Goal: Transaction & Acquisition: Purchase product/service

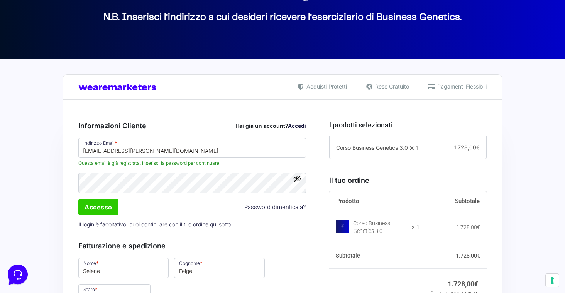
click at [221, 159] on span "selene.feige.cele@gmail.com Questa email è già registrata. Inserisci la passwor…" at bounding box center [192, 152] width 228 height 29
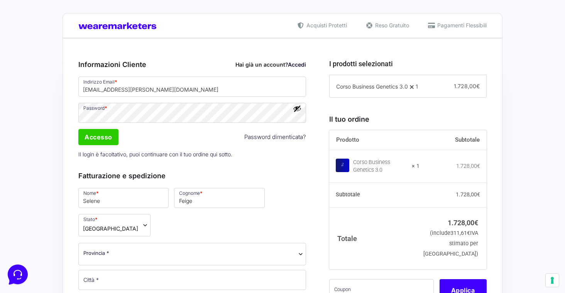
scroll to position [175, 0]
click at [103, 141] on input "Accesso" at bounding box center [98, 137] width 40 height 16
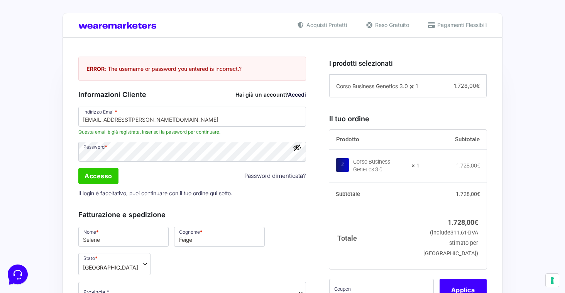
click at [182, 105] on div "Informazioni Cliente Hai già un account? Accedi Indirizzo Email * selene.feige.…" at bounding box center [192, 145] width 228 height 112
click at [298, 96] on link "Accedi" at bounding box center [297, 94] width 18 height 7
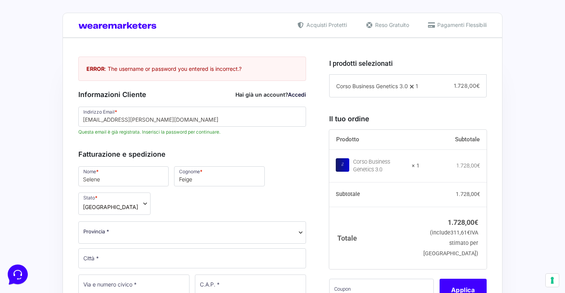
click at [297, 95] on link "Accedi" at bounding box center [297, 94] width 18 height 7
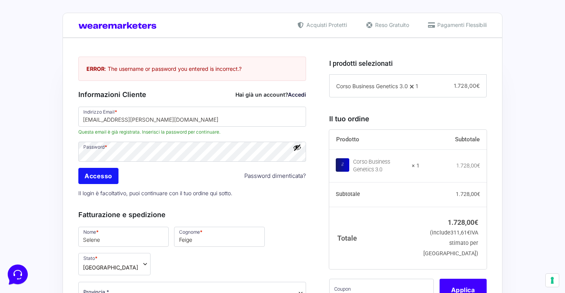
click at [110, 175] on input "Accesso" at bounding box center [98, 176] width 40 height 16
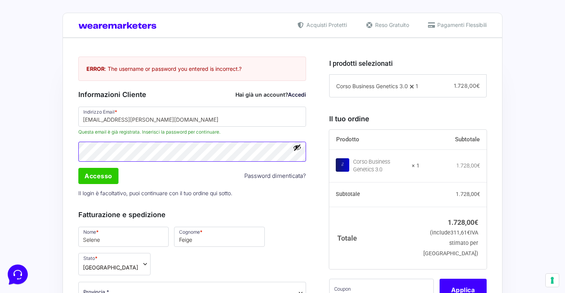
scroll to position [0, 0]
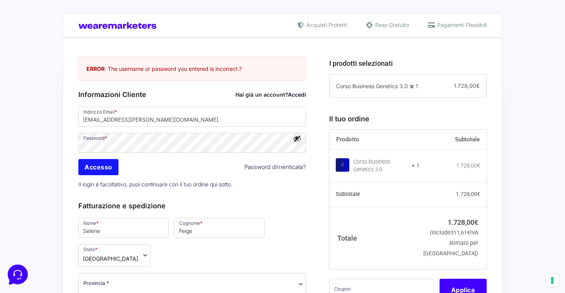
click at [99, 172] on input "Accesso" at bounding box center [98, 167] width 40 height 16
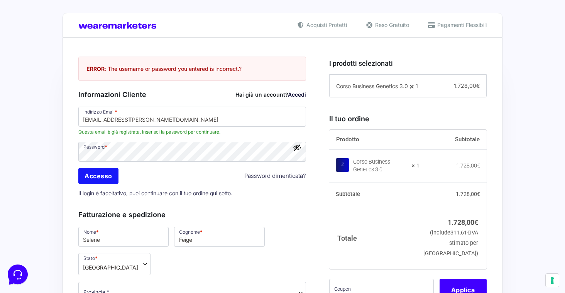
click at [100, 177] on input "Accesso" at bounding box center [98, 176] width 40 height 16
click at [299, 150] on button "Mostra password" at bounding box center [297, 147] width 8 height 8
click at [299, 150] on button "Nascondi password" at bounding box center [297, 147] width 8 height 8
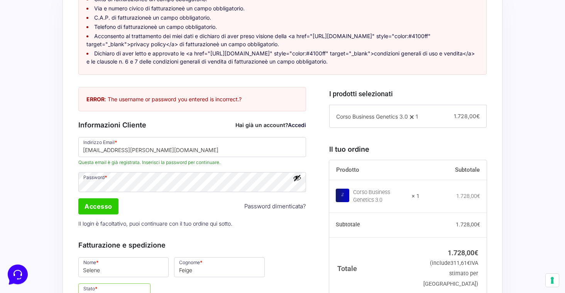
scroll to position [260, 0]
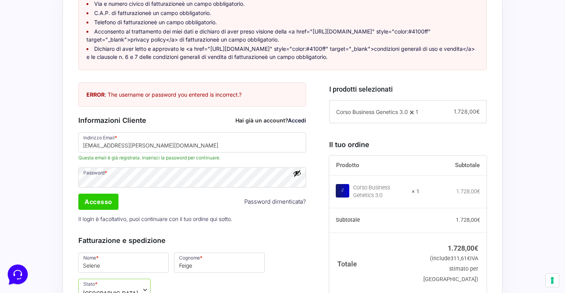
click at [288, 124] on link "Accedi" at bounding box center [297, 120] width 18 height 7
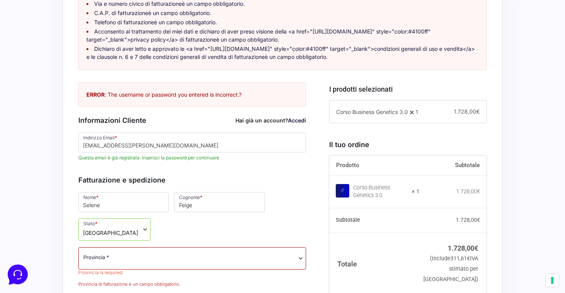
click at [293, 124] on link "Accedi" at bounding box center [297, 120] width 18 height 7
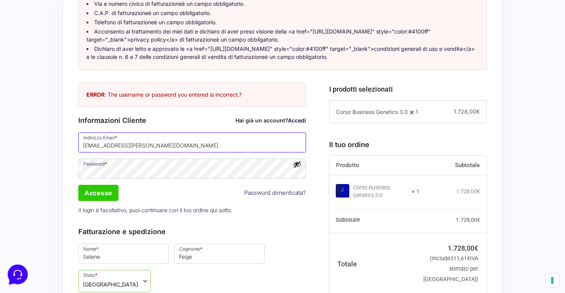
click at [187, 153] on input "selene.feige.cele@gmail.co" at bounding box center [192, 143] width 228 height 20
type input "[EMAIL_ADDRESS][PERSON_NAME][DOMAIN_NAME]"
click at [209, 200] on div "Password * Accesso Password dimenticata? Il login è facoltativo, puoi continuar…" at bounding box center [192, 188] width 233 height 61
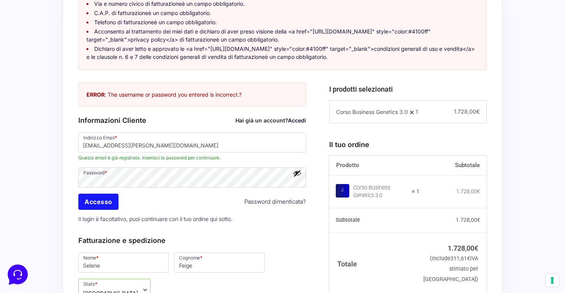
click at [112, 209] on input "Accesso" at bounding box center [98, 202] width 40 height 16
click at [98, 210] on input "Accesso" at bounding box center [98, 202] width 40 height 16
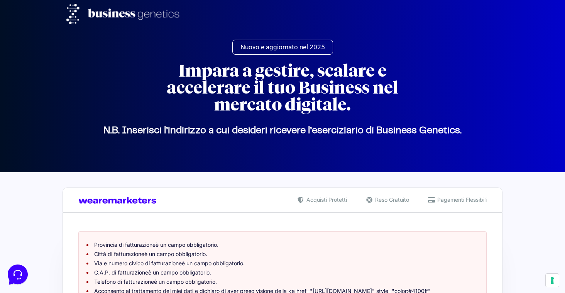
scroll to position [326, 0]
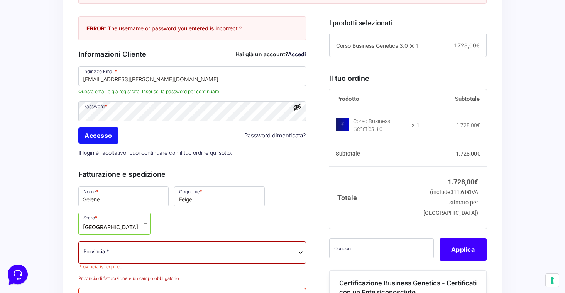
click at [111, 144] on input "Accesso" at bounding box center [98, 136] width 40 height 16
click at [299, 58] on div "Hai già un account? Accedi" at bounding box center [270, 54] width 71 height 8
click at [299, 57] on link "Accedi" at bounding box center [297, 54] width 18 height 7
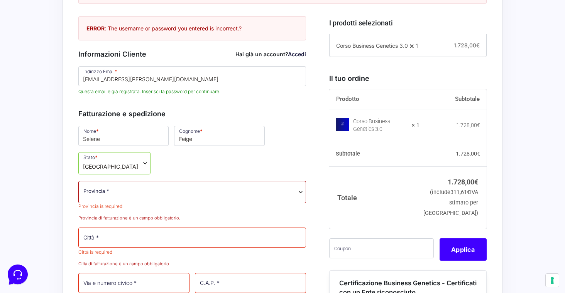
click at [299, 57] on link "Accedi" at bounding box center [297, 54] width 18 height 7
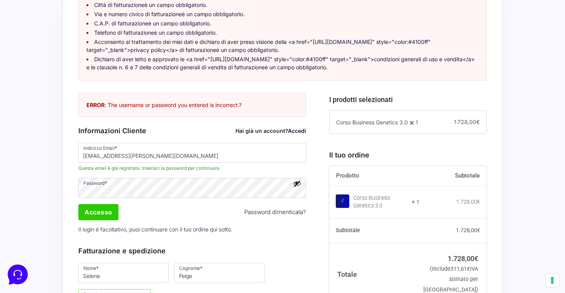
scroll to position [251, 0]
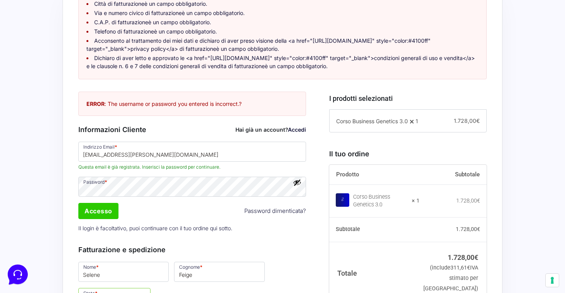
click at [290, 216] on link "Password dimenticata?" at bounding box center [275, 211] width 62 height 9
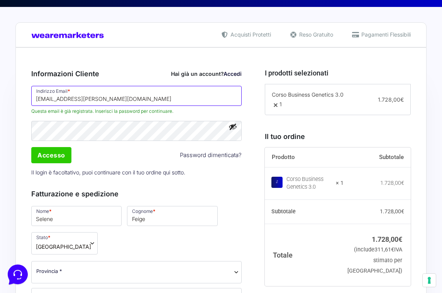
scroll to position [165, 0]
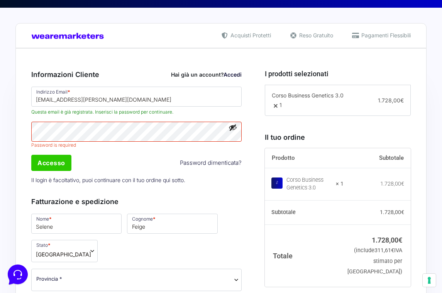
click at [168, 147] on div "Password * Password is required Accesso Password dimenticata? Il login è facolt…" at bounding box center [137, 154] width 216 height 67
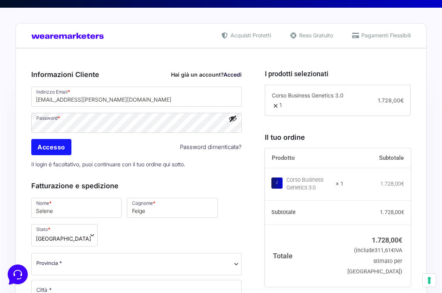
click at [65, 151] on input "Accesso" at bounding box center [51, 147] width 40 height 16
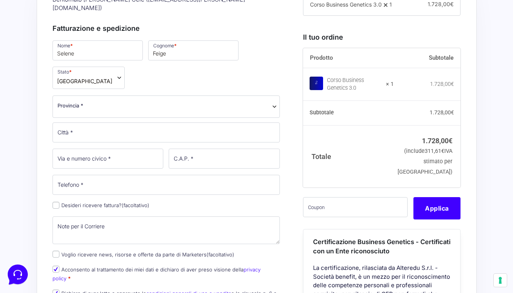
scroll to position [379, 0]
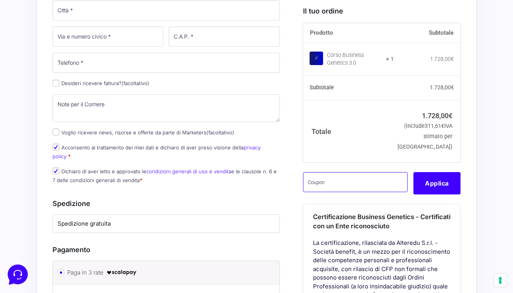
click at [320, 192] on input "text" at bounding box center [355, 182] width 105 height 20
paste input "CLIPRO200BG"
type input "CLIPRO200BG"
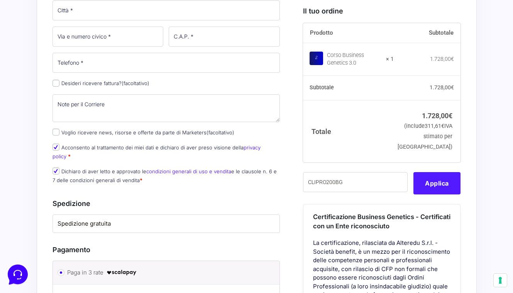
click at [445, 194] on button "Applica" at bounding box center [436, 183] width 47 height 22
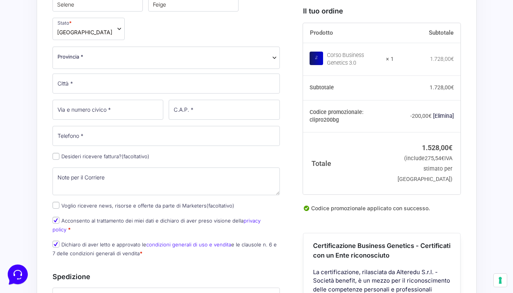
scroll to position [593, 0]
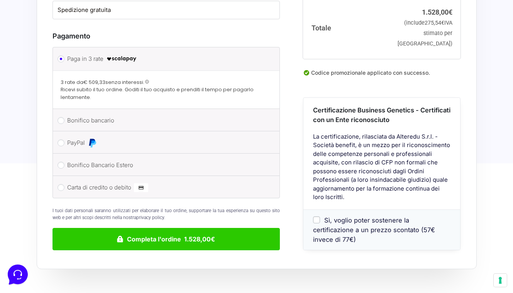
click at [62, 140] on input "PayPal" at bounding box center [60, 143] width 7 height 7
radio input "true"
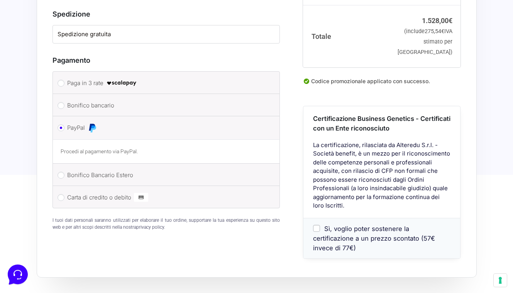
scroll to position [570, 0]
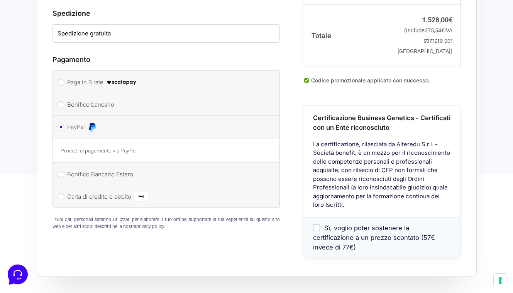
drag, startPoint x: 341, startPoint y: 163, endPoint x: 342, endPoint y: 199, distance: 35.5
click at [342, 199] on div "La certificazione, rilasciata da Alteredu S.r.l. - Società benefit, è un mezzo …" at bounding box center [381, 178] width 157 height 77
drag, startPoint x: 347, startPoint y: 199, endPoint x: 314, endPoint y: 134, distance: 72.8
click at [313, 140] on div "La certificazione, rilasciata da Alteredu S.r.l. - Società benefit, è un mezzo …" at bounding box center [381, 178] width 157 height 77
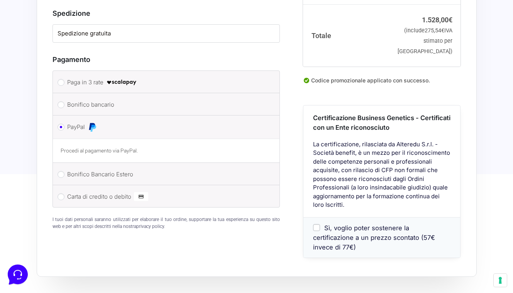
click at [317, 144] on div "La certificazione, rilasciata da Alteredu S.r.l. - Società benefit, è un mezzo …" at bounding box center [381, 178] width 157 height 77
drag, startPoint x: 312, startPoint y: 137, endPoint x: 346, endPoint y: 196, distance: 67.9
click at [346, 196] on div "La certificazione, rilasciata da Alteredu S.r.l. - Società benefit, è un mezzo …" at bounding box center [381, 178] width 157 height 77
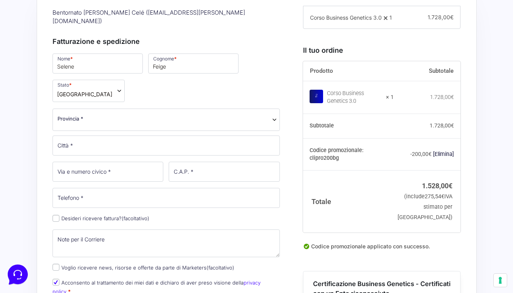
scroll to position [228, 0]
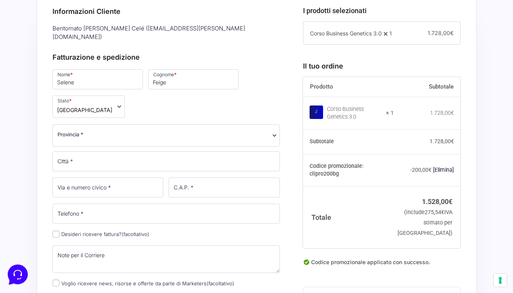
click at [160, 131] on span "Provincia *" at bounding box center [166, 135] width 218 height 8
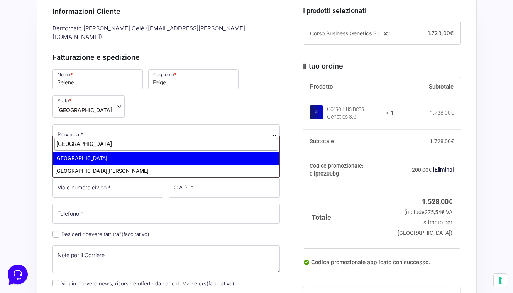
type input "[GEOGRAPHIC_DATA]"
select select "MI"
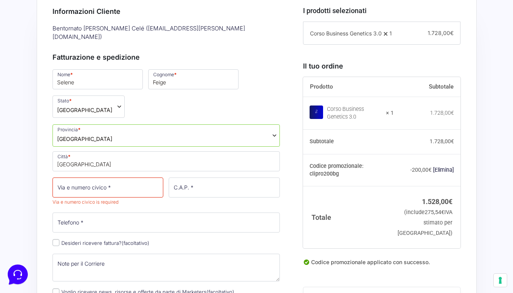
type input "[GEOGRAPHIC_DATA]"
click at [108, 179] on input "Via e numero civico *" at bounding box center [107, 188] width 111 height 20
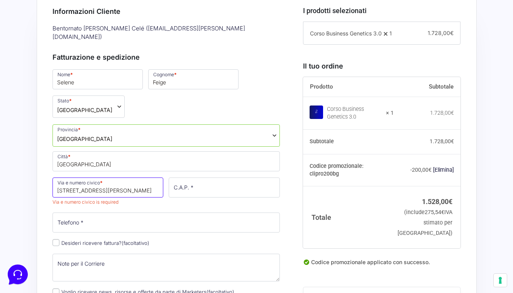
type input "[STREET_ADDRESS][PERSON_NAME]"
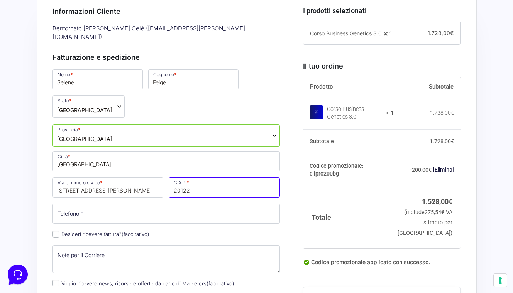
type input "20122"
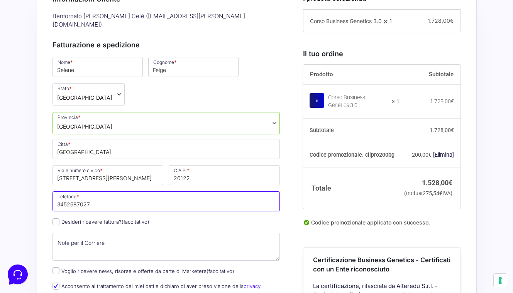
scroll to position [247, 0]
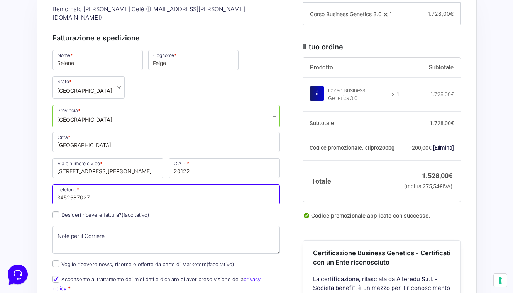
type input "3452687027"
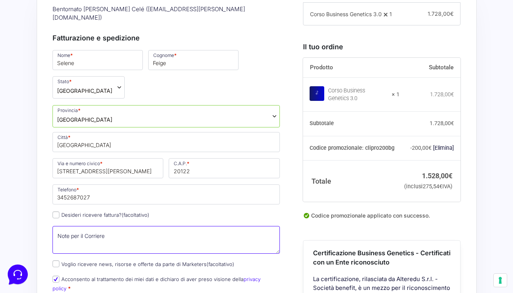
click at [162, 228] on textarea "Note per il Corriere (facoltativo)" at bounding box center [166, 240] width 228 height 28
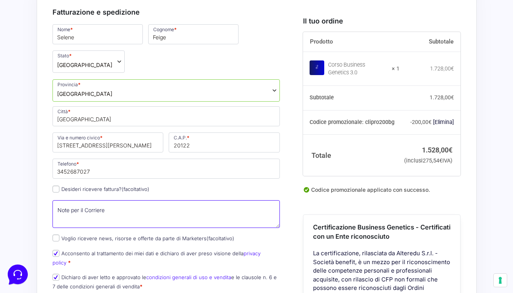
scroll to position [278, 0]
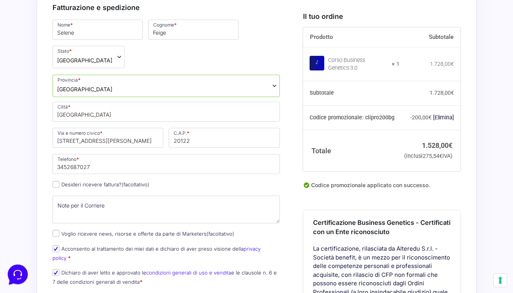
click at [56, 181] on input "Desideri ricevere fattura? (facoltativo)" at bounding box center [55, 184] width 7 height 7
checkbox input "true"
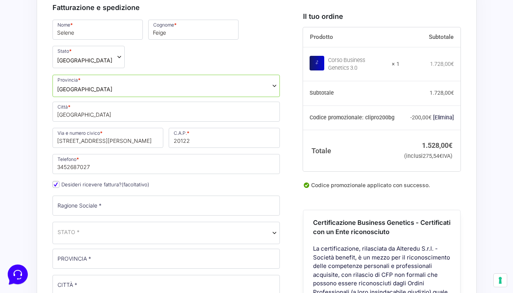
click at [93, 228] on span "STATO *" at bounding box center [166, 232] width 218 height 8
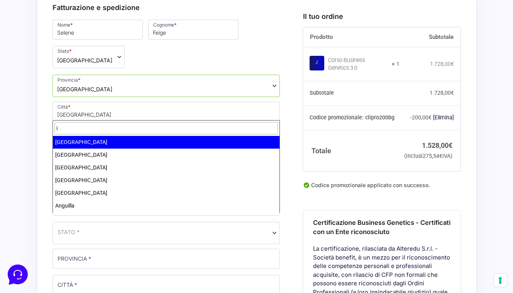
type input "it"
select select "SA"
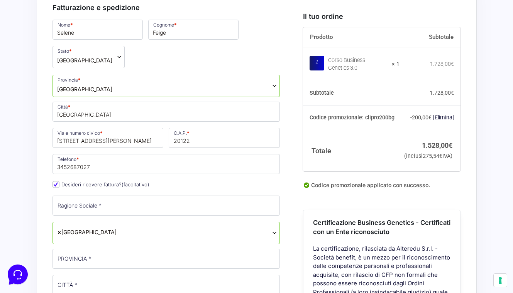
click at [89, 228] on span "× [GEOGRAPHIC_DATA]" at bounding box center [166, 232] width 218 height 8
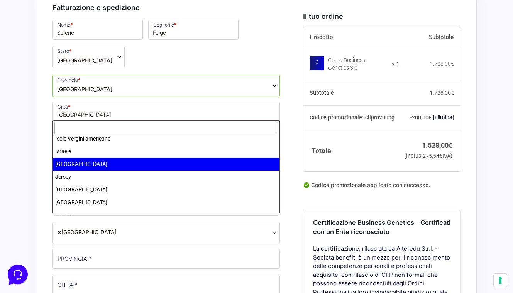
scroll to position [1456, 0]
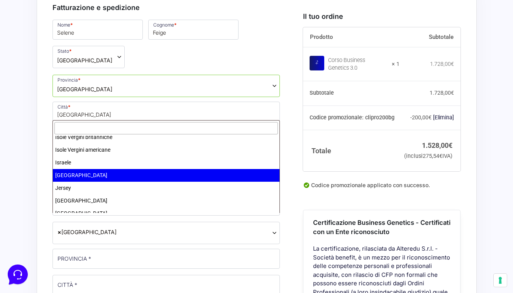
select select "IT"
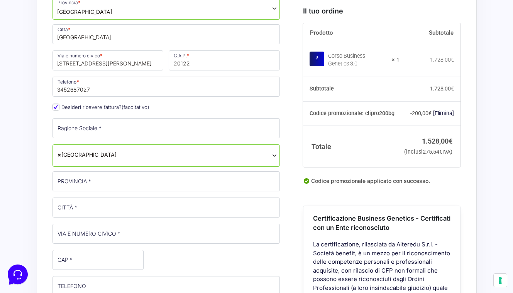
scroll to position [358, 0]
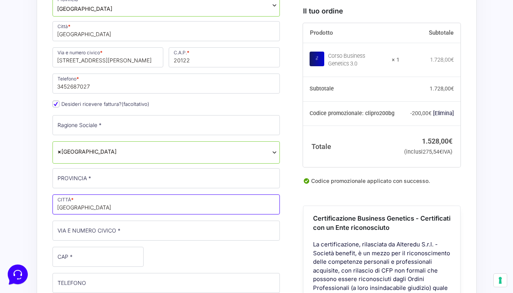
type input "[GEOGRAPHIC_DATA]"
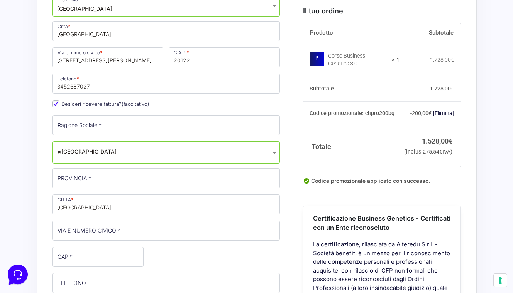
click at [113, 180] on p "PROVINCIA *" at bounding box center [166, 178] width 233 height 22
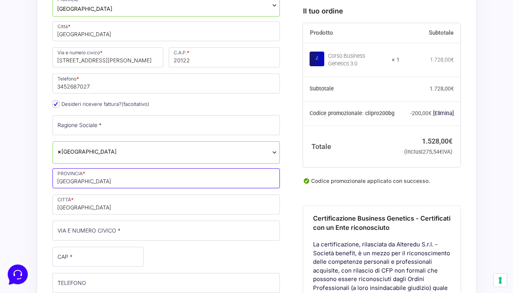
type input "[GEOGRAPHIC_DATA]"
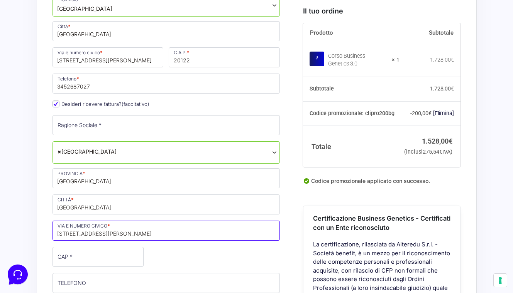
type input "[STREET_ADDRESS][PERSON_NAME]"
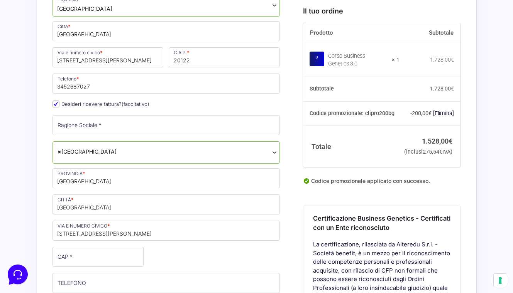
click at [169, 240] on div "Nome * Selene Cognome * [PERSON_NAME] Stato * Seleziona un paese / una regione……" at bounding box center [166, 206] width 233 height 536
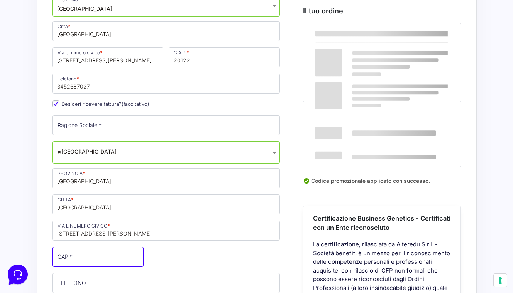
click at [137, 247] on input "CAP *" at bounding box center [97, 257] width 91 height 20
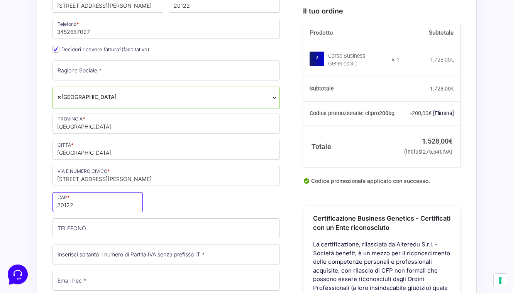
scroll to position [414, 0]
type input "20122"
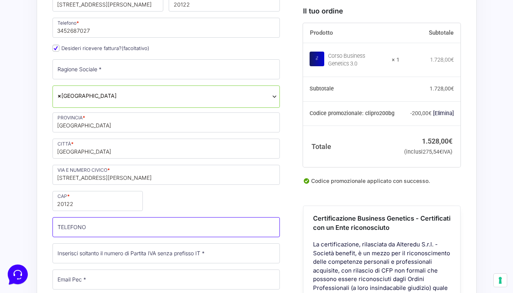
drag, startPoint x: 128, startPoint y: 219, endPoint x: 128, endPoint y: 235, distance: 15.8
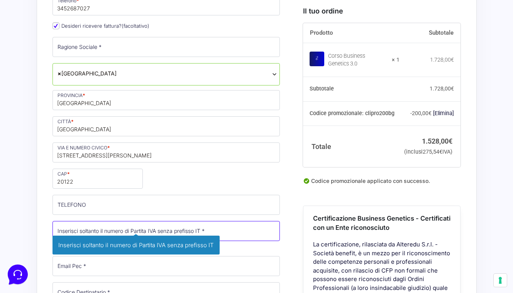
scroll to position [438, 0]
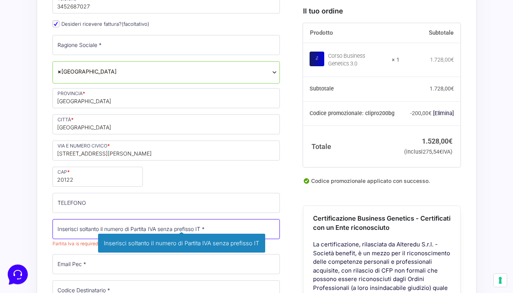
paste input "14313150964"
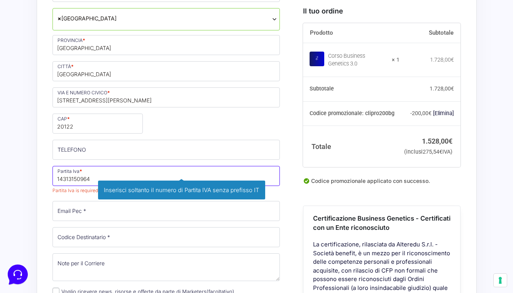
scroll to position [493, 0]
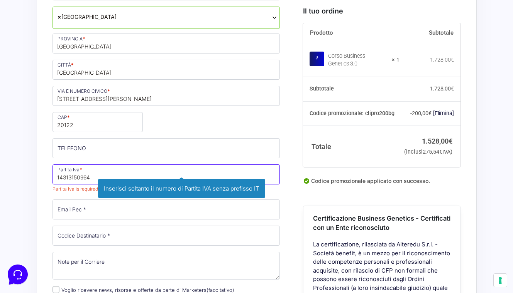
type input "14313150964"
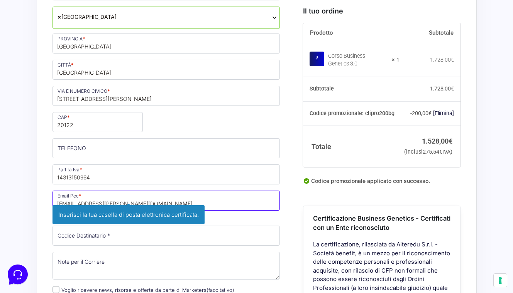
type input "[EMAIL_ADDRESS][PERSON_NAME][DOMAIN_NAME]"
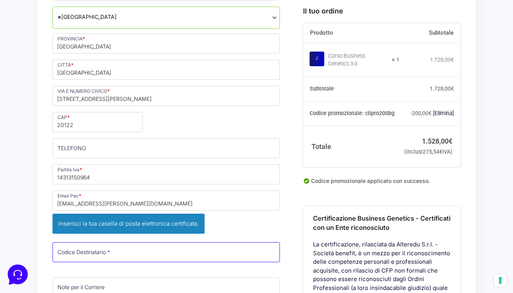
click at [86, 243] on input "Codice Destinatario *" at bounding box center [166, 253] width 228 height 20
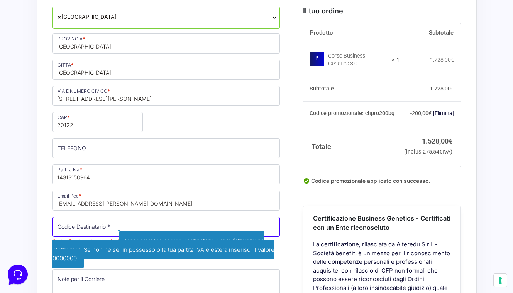
paste input "SU9YNJA"
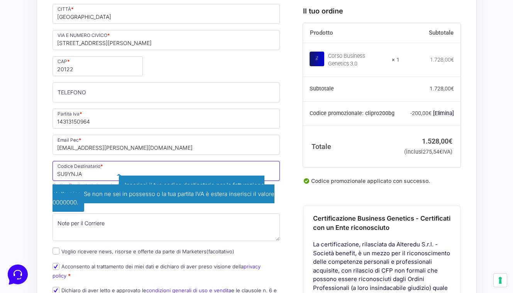
scroll to position [554, 0]
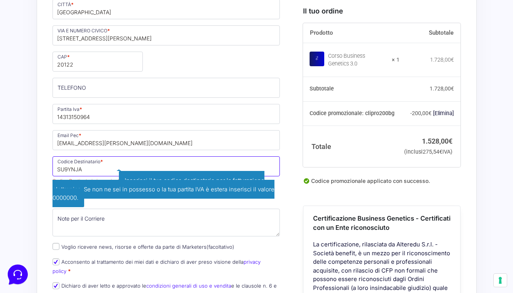
type input "SU9YNJA"
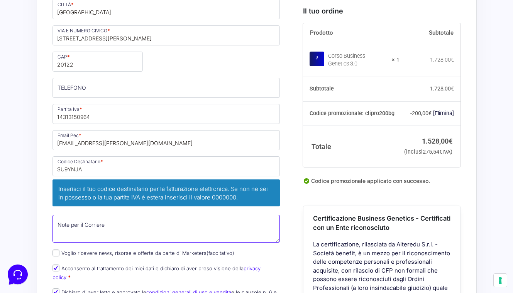
click at [128, 215] on textarea "Note per il Corriere (facoltativo)" at bounding box center [166, 229] width 228 height 28
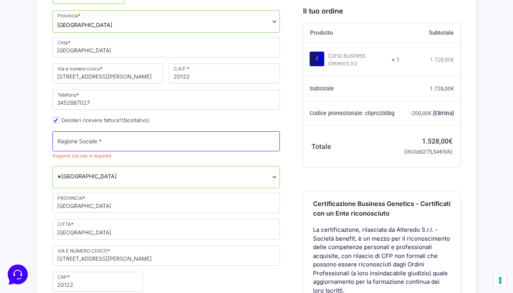
scroll to position [379, 0]
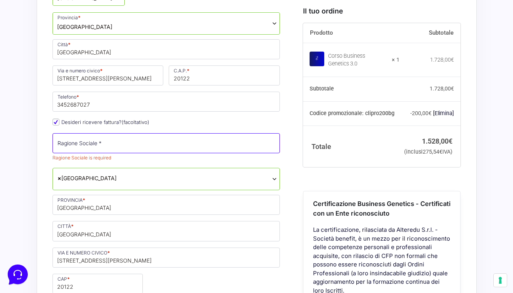
click at [110, 137] on input "Ragione Sociale *" at bounding box center [166, 143] width 228 height 20
click at [274, 135] on input "Ragione Sociale *" at bounding box center [166, 143] width 228 height 20
click at [193, 139] on input "Ragione Sociale *" at bounding box center [166, 143] width 228 height 20
type input "[PERSON_NAME] Celé"
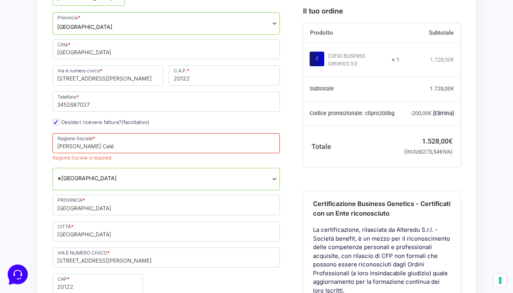
click at [142, 181] on div "Nome * Selene Cognome * [PERSON_NAME] Stato * Seleziona un paese / una regione……" at bounding box center [166, 228] width 233 height 545
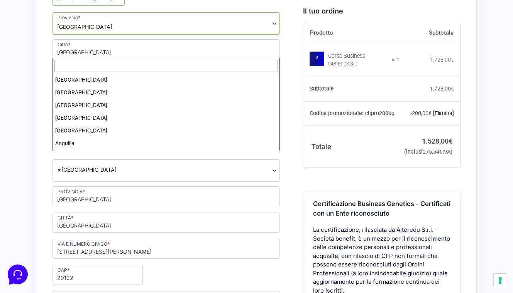
scroll to position [1477, 0]
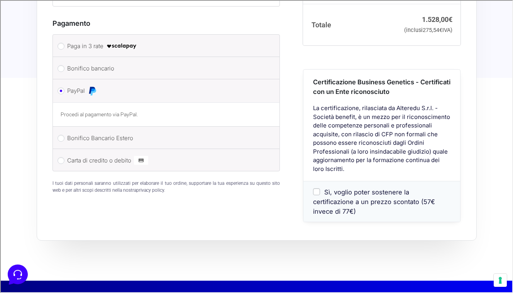
scroll to position [869, 0]
